Goal: Find specific page/section: Find specific page/section

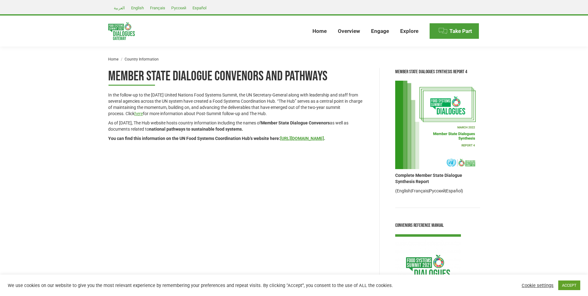
click at [421, 147] on img at bounding box center [437, 125] width 85 height 88
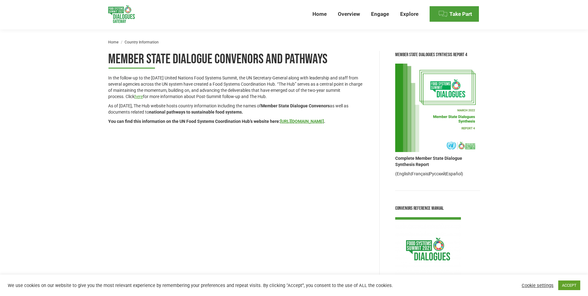
scroll to position [31, 0]
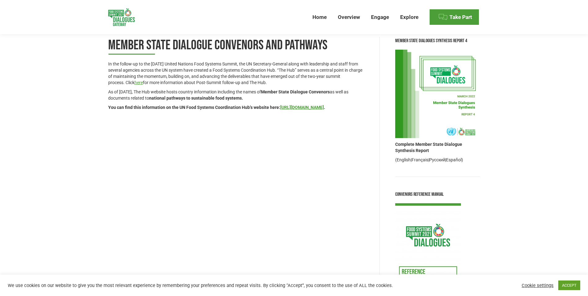
click at [435, 101] on img at bounding box center [437, 94] width 85 height 88
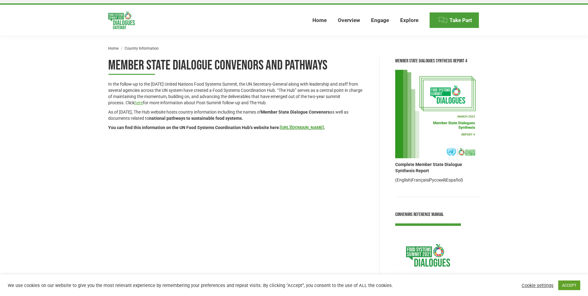
scroll to position [0, 0]
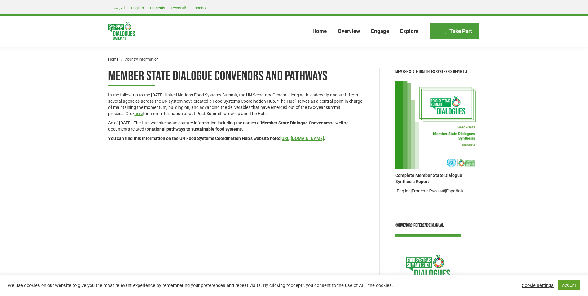
click at [435, 99] on img at bounding box center [437, 125] width 85 height 88
click at [436, 100] on img at bounding box center [437, 125] width 85 height 88
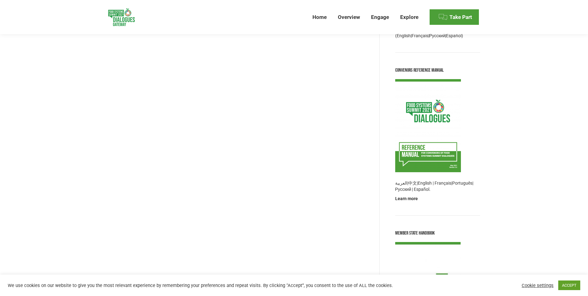
click at [432, 117] on img at bounding box center [428, 125] width 66 height 93
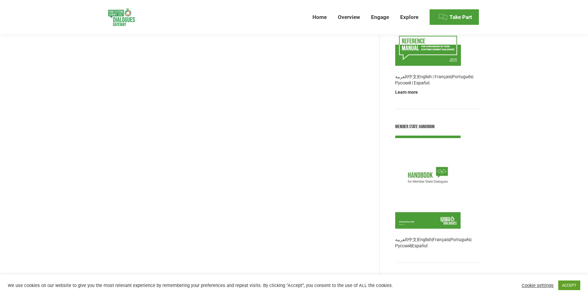
scroll to position [310, 0]
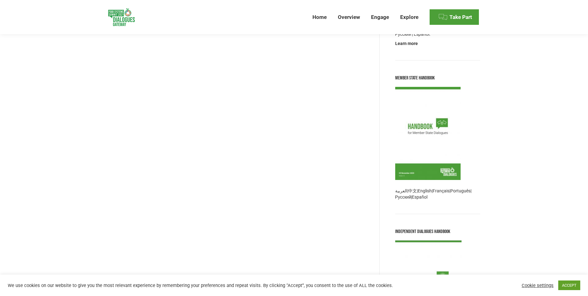
click at [439, 174] on img at bounding box center [427, 133] width 65 height 93
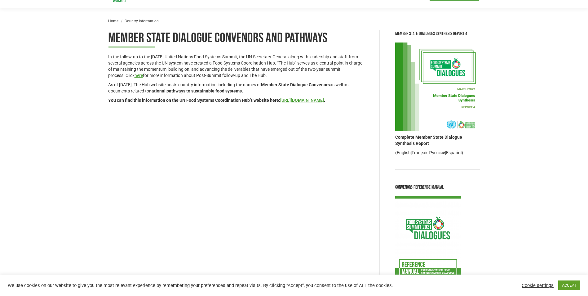
scroll to position [0, 0]
